Goal: Task Accomplishment & Management: Use online tool/utility

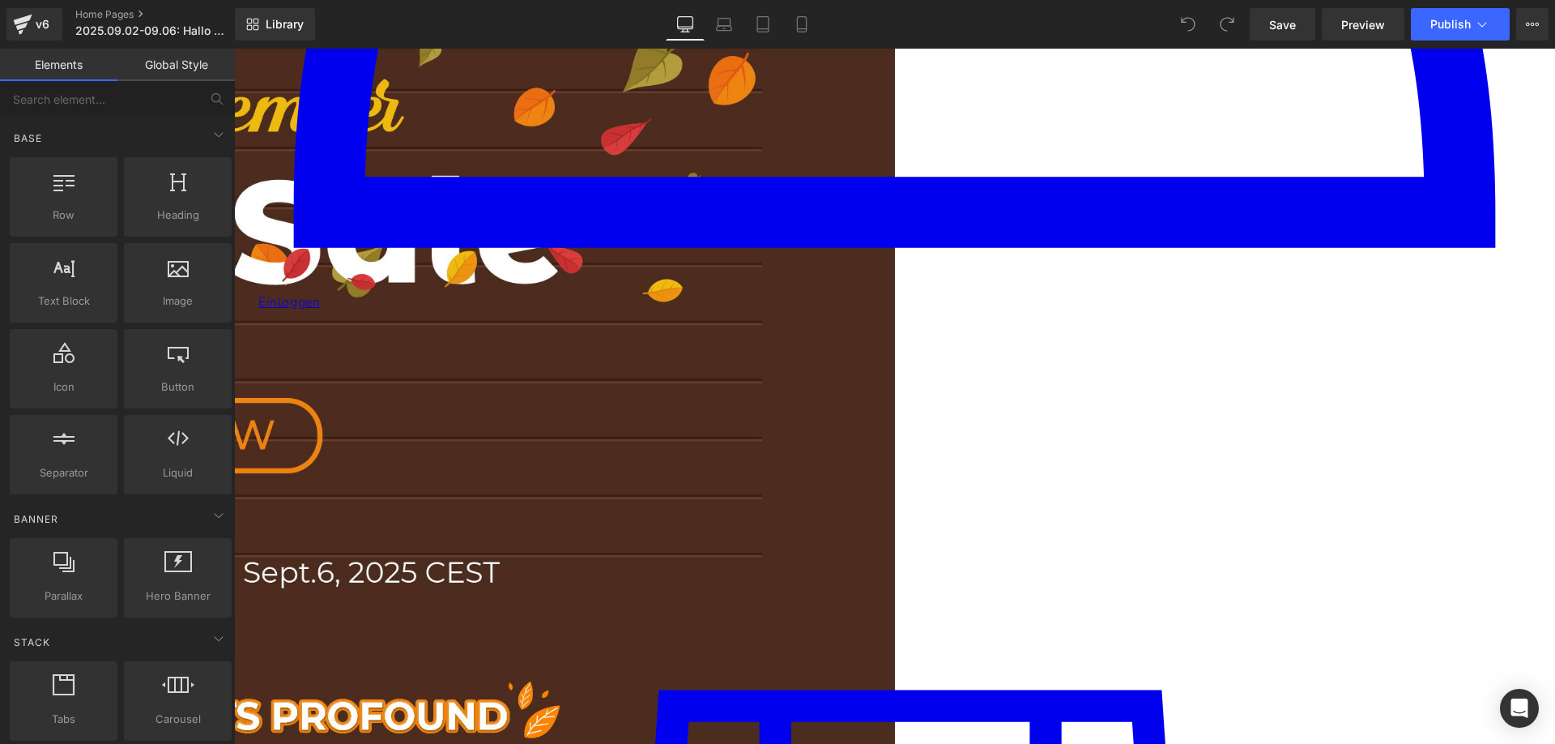
scroll to position [1458, 0]
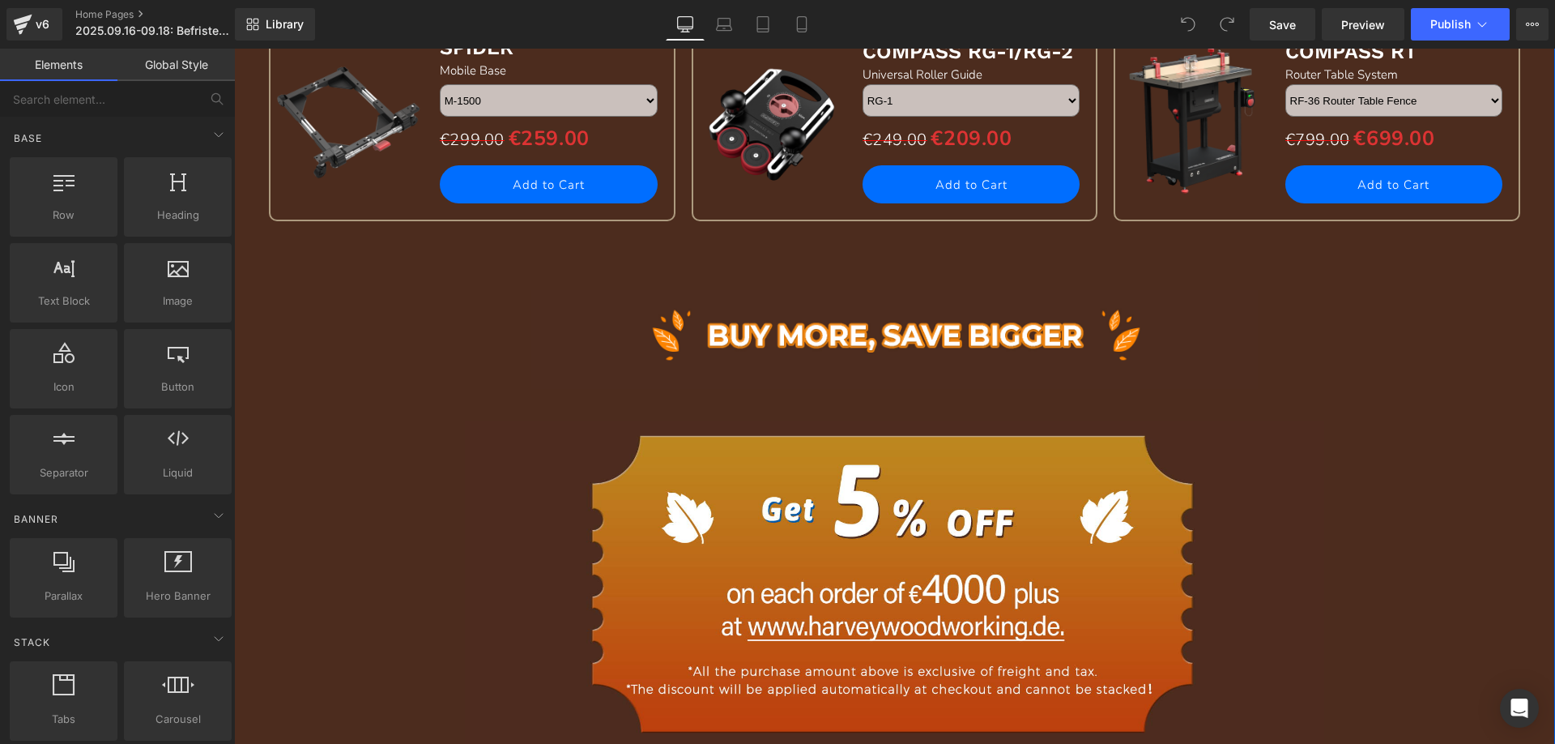
scroll to position [2268, 0]
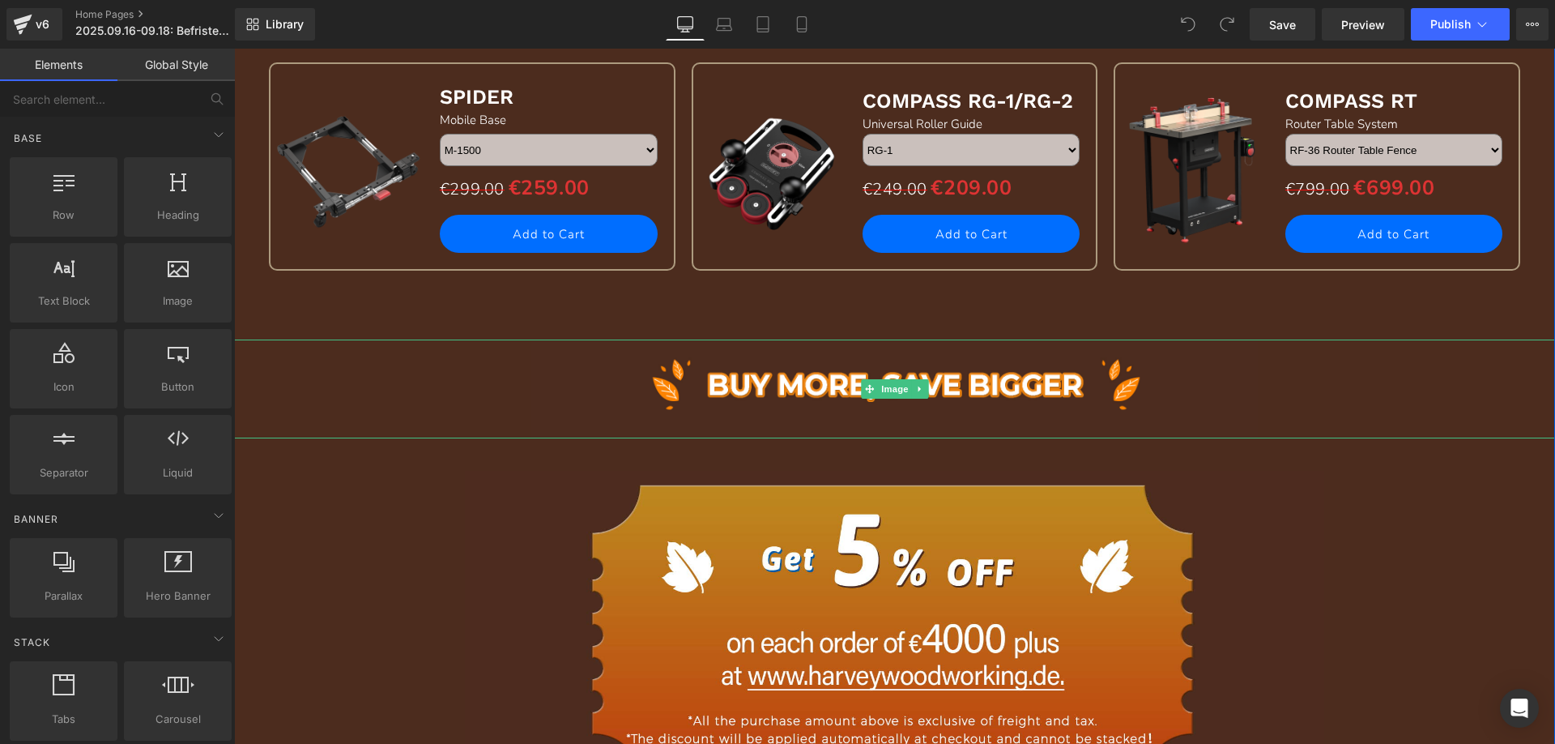
click at [918, 389] on icon at bounding box center [919, 389] width 2 height 6
click at [924, 390] on icon at bounding box center [928, 389] width 9 height 10
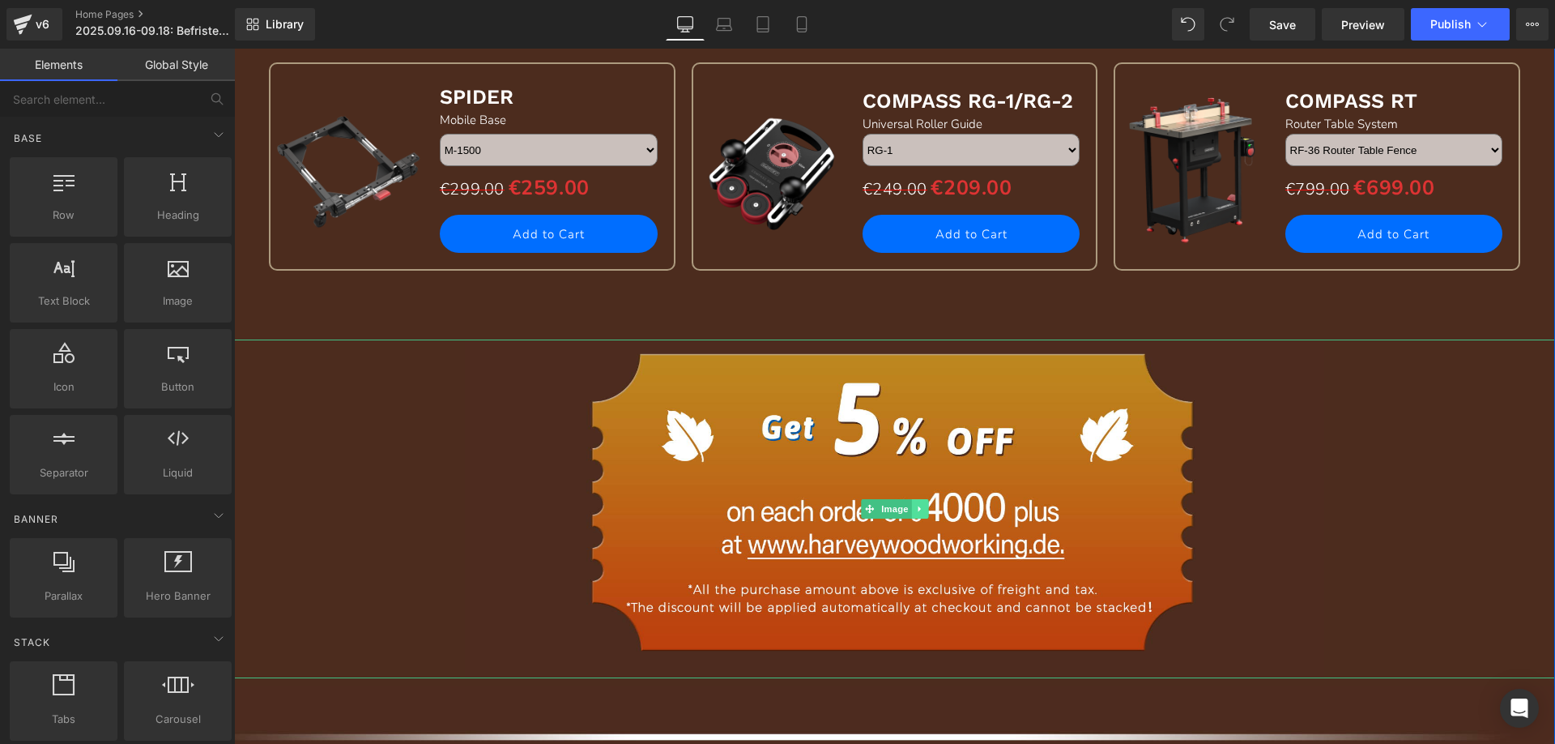
click at [914, 501] on link at bounding box center [919, 508] width 17 height 19
click at [924, 510] on icon at bounding box center [928, 509] width 9 height 9
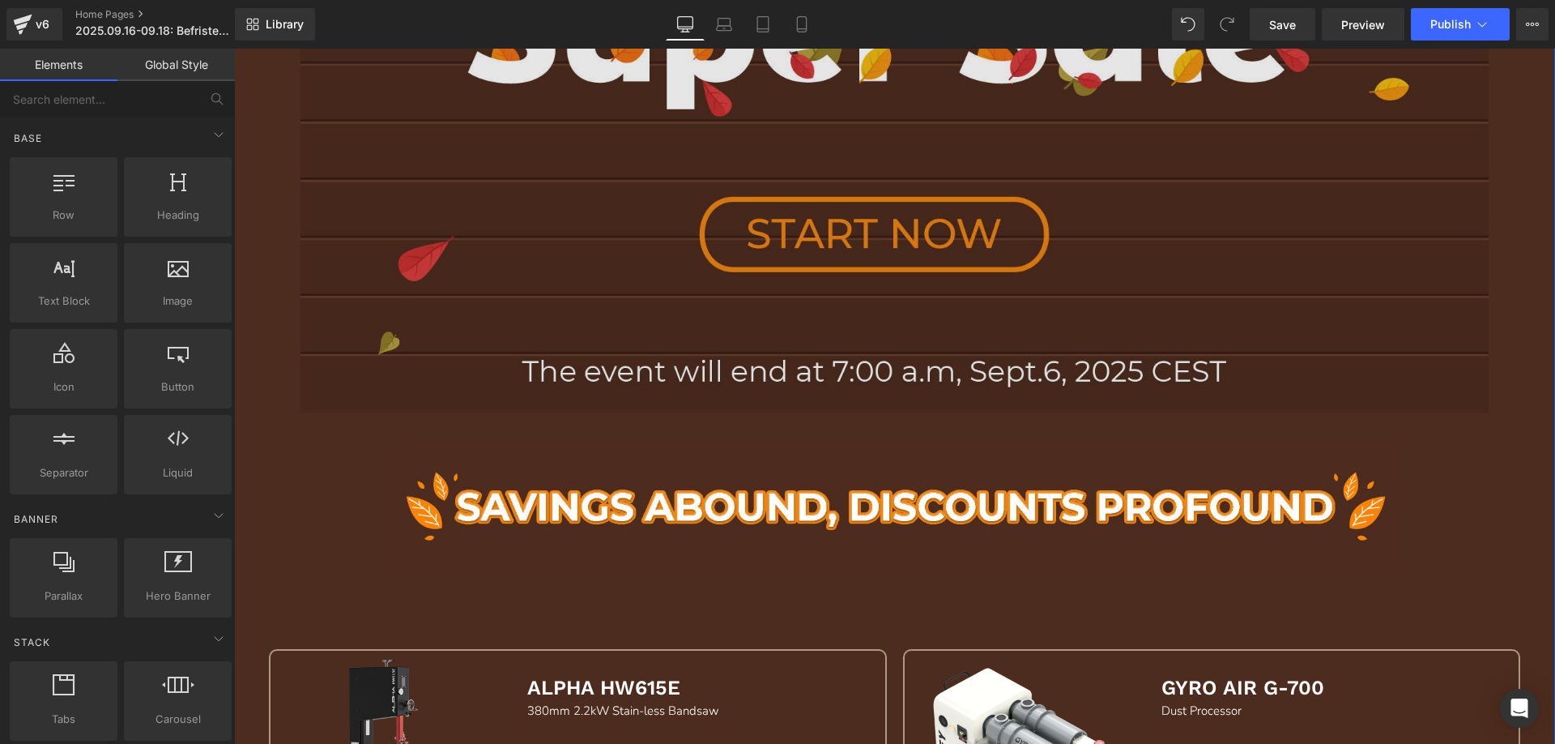
scroll to position [1053, 0]
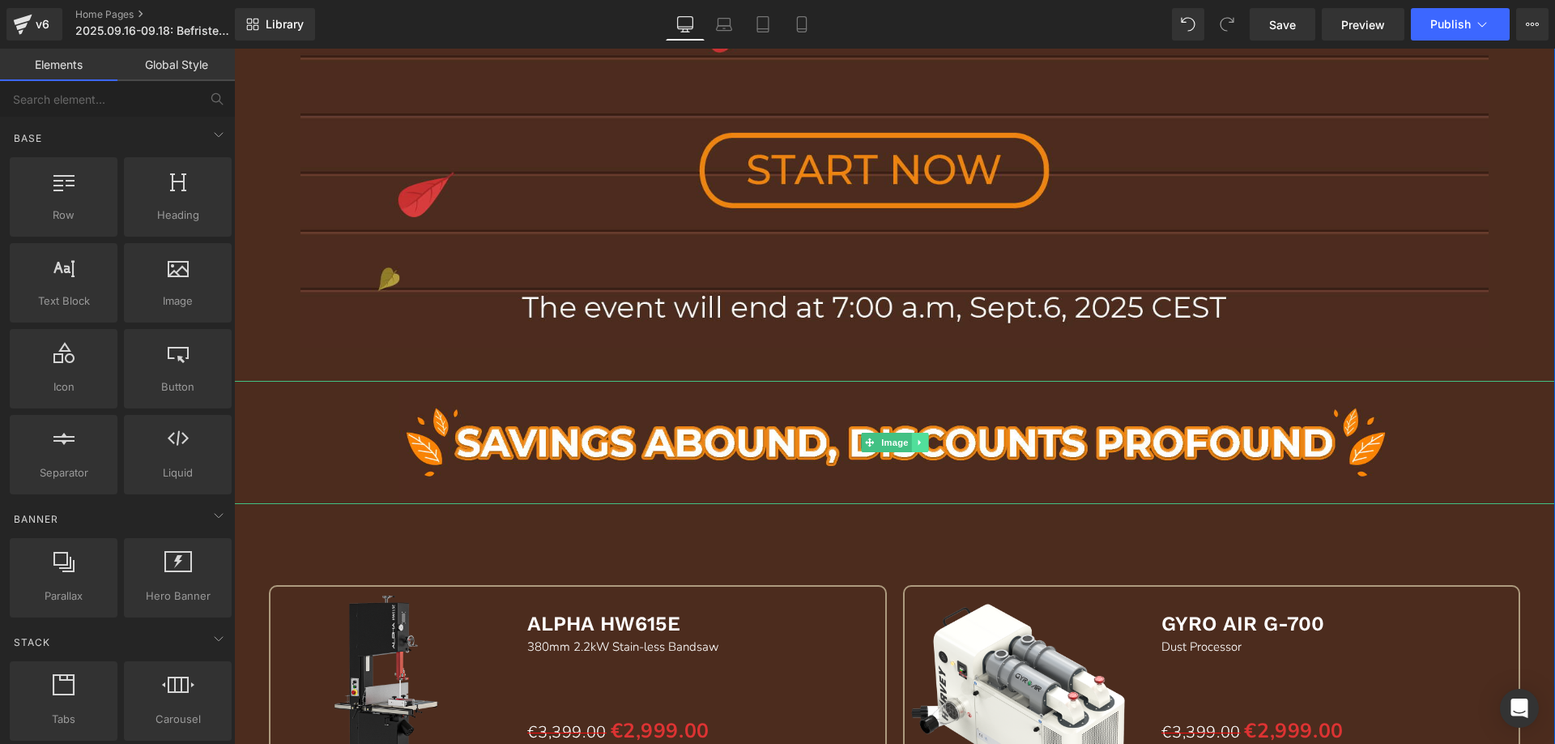
click at [911, 449] on link at bounding box center [919, 442] width 17 height 19
click at [924, 444] on icon at bounding box center [928, 442] width 9 height 10
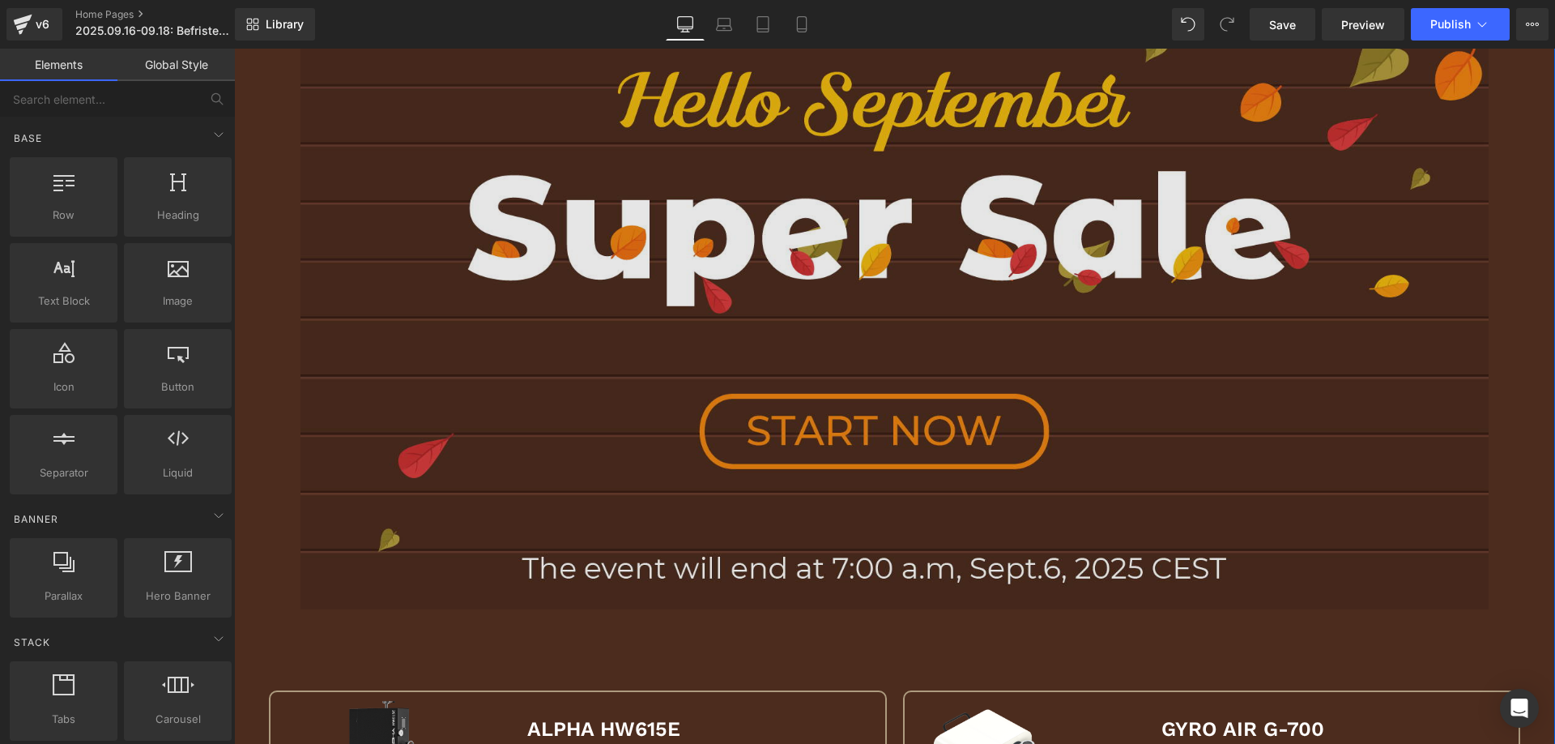
scroll to position [567, 0]
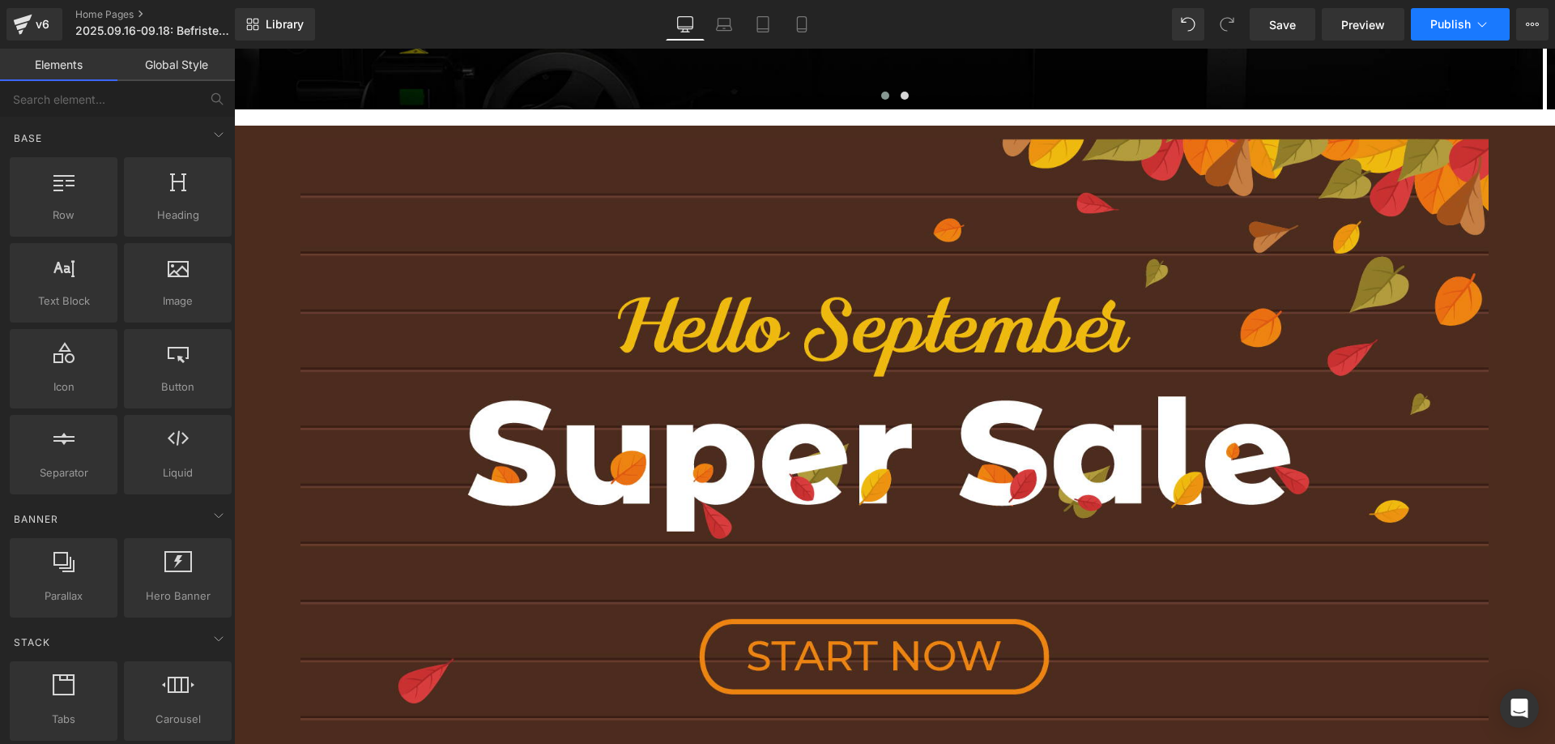
click at [1455, 22] on span "Publish" at bounding box center [1451, 24] width 41 height 13
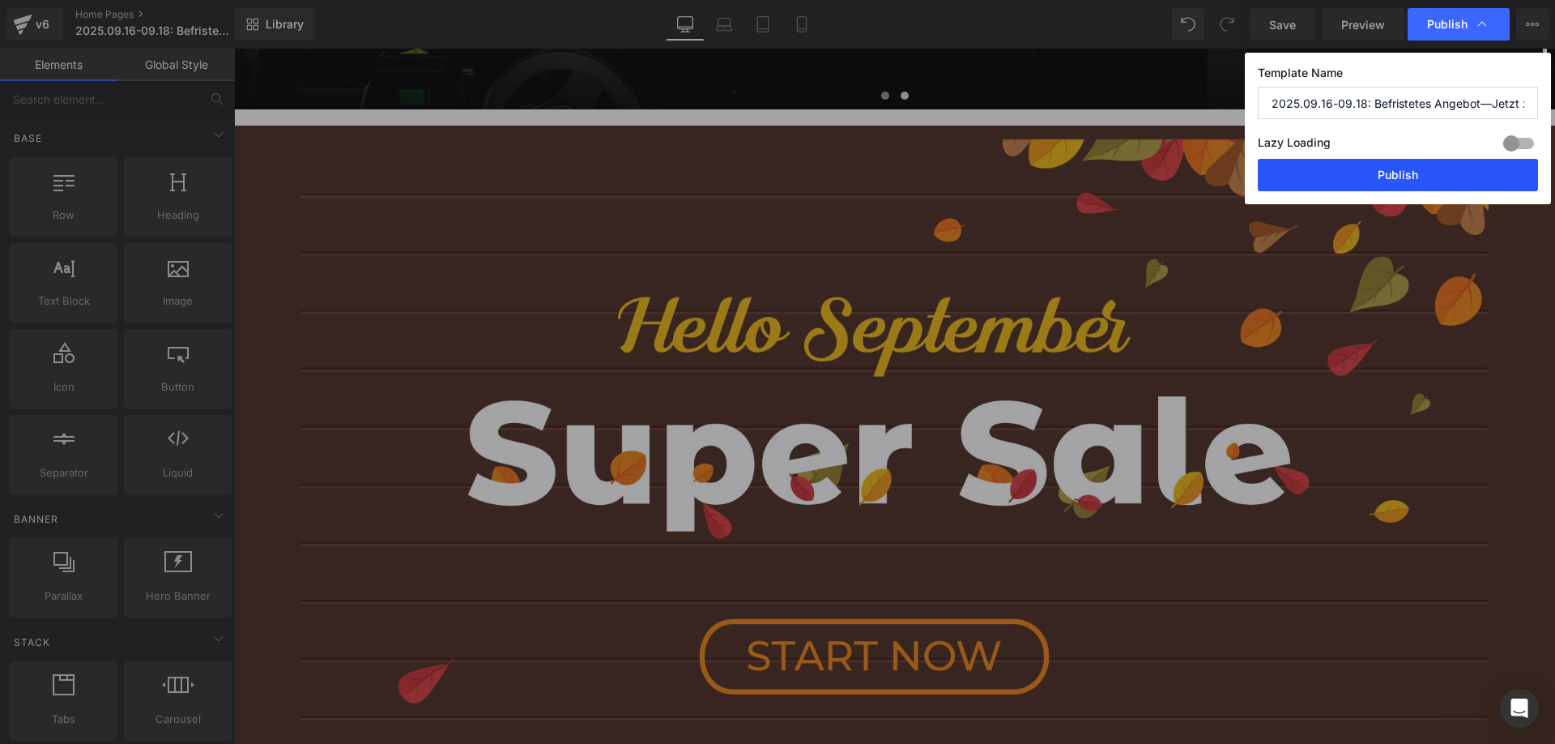
drag, startPoint x: 1380, startPoint y: 176, endPoint x: 645, endPoint y: 49, distance: 746.4
click at [1380, 176] on button "Publish" at bounding box center [1398, 175] width 280 height 32
